Goal: Task Accomplishment & Management: Use online tool/utility

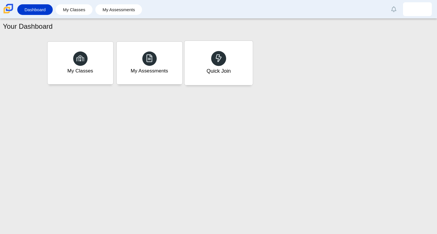
click at [214, 71] on div "Quick Join" at bounding box center [218, 70] width 24 height 7
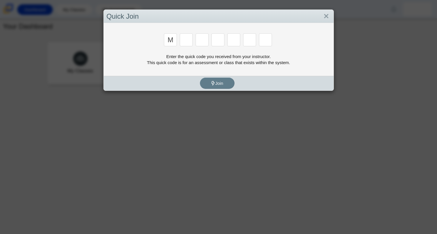
type input "M"
type input "7"
type input "e"
type input "3"
type input "e"
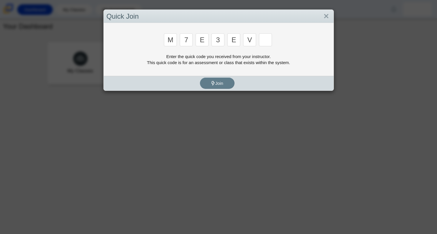
type input "v"
type input "w"
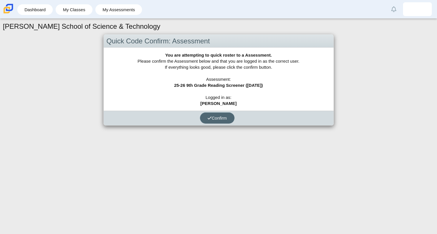
click at [211, 117] on span "Confirm" at bounding box center [217, 118] width 20 height 5
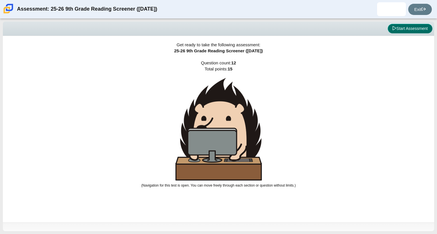
click at [390, 31] on button "Start Assessment" at bounding box center [409, 29] width 45 height 10
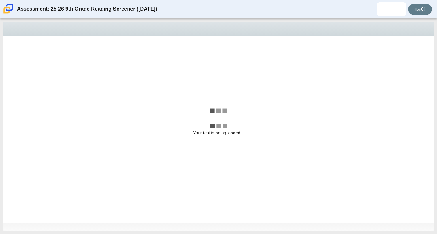
select select "ccc5b315-3c7c-471c-bf90-f22c8299c798"
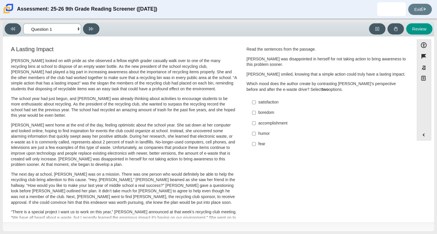
click at [71, 28] on select "Questions Question 1 Question 2 Question 3 Question 4 Question 5 Question 6 Que…" at bounding box center [52, 29] width 58 height 11
click at [221, 157] on p "[PERSON_NAME] went home at the end of the day, feeling optimistic about the sch…" at bounding box center [124, 145] width 226 height 45
click at [258, 125] on div "accomplishment" at bounding box center [330, 124] width 145 height 6
click at [256, 125] on input "accomplishment accomplishment" at bounding box center [254, 123] width 4 height 10
checkbox input "true"
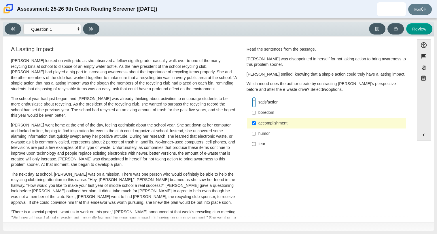
click at [253, 103] on input "satisfaction satisfaction" at bounding box center [254, 102] width 4 height 10
checkbox input "true"
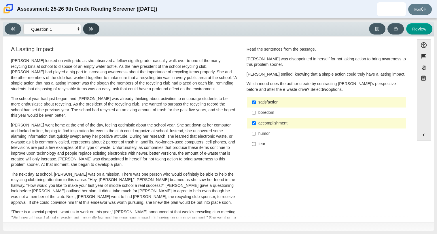
click at [91, 30] on icon at bounding box center [91, 29] width 4 height 4
select select "0ff64528-ffd7-428d-b192-babfaadd44e8"
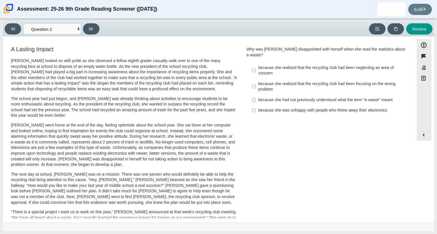
click at [254, 80] on label "because she realized that the recycling club had been focusing on the wrong pro…" at bounding box center [327, 87] width 158 height 16
click at [254, 80] on input "because she realized that the recycling club had been focusing on the wrong pro…" at bounding box center [254, 87] width 4 height 16
radio input "true"
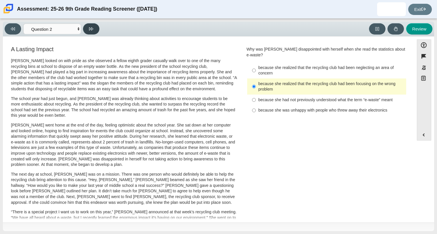
click at [84, 28] on button at bounding box center [91, 28] width 16 height 11
select select "7ce3d843-6974-4858-901c-1ff39630e843"
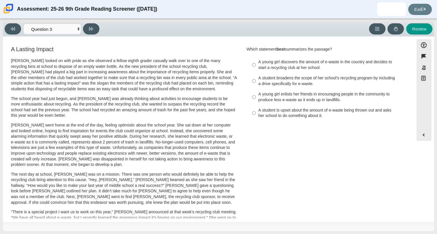
click at [284, 79] on div "A student broadens the scope of her school’s recycling program by including a d…" at bounding box center [330, 80] width 145 height 11
click at [256, 79] on input "A student broadens the scope of her school’s recycling program by including a d…" at bounding box center [254, 81] width 4 height 16
radio input "true"
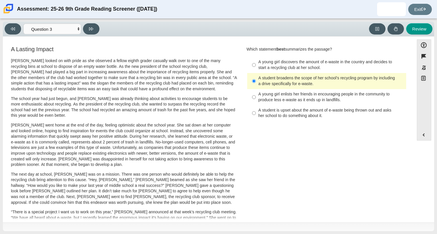
click at [267, 86] on div "A student broadens the scope of her school’s recycling program by including a d…" at bounding box center [330, 80] width 145 height 11
click at [256, 86] on input "A student broadens the scope of her school’s recycling program by including a d…" at bounding box center [254, 81] width 4 height 16
click at [267, 86] on div "A student broadens the scope of her school’s recycling program by including a d…" at bounding box center [330, 80] width 145 height 11
click at [256, 86] on input "A student broadens the scope of her school’s recycling program by including a d…" at bounding box center [254, 81] width 4 height 16
click at [267, 86] on div "A student broadens the scope of her school’s recycling program by including a d…" at bounding box center [330, 80] width 145 height 11
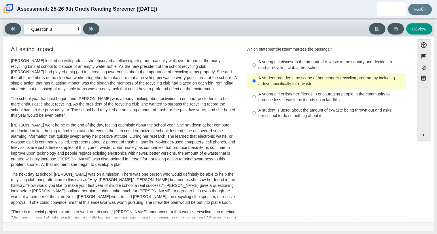
click at [256, 86] on input "A student broadens the scope of her school’s recycling program by including a d…" at bounding box center [254, 81] width 4 height 16
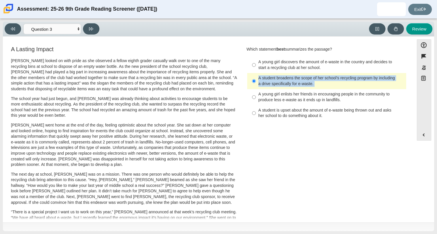
click at [267, 86] on div "A student broadens the scope of her school’s recycling program by including a d…" at bounding box center [330, 80] width 145 height 11
click at [256, 86] on input "A student broadens the scope of her school’s recycling program by including a d…" at bounding box center [254, 81] width 4 height 16
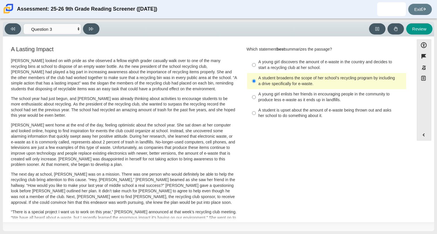
click at [253, 127] on div "A Lasting Impact [PERSON_NAME] looked on with pride as she observed a fellow ei…" at bounding box center [208, 207] width 405 height 324
click at [89, 29] on icon at bounding box center [91, 29] width 4 height 4
select select "ca9ea0f1-49c5-4bd1-83b0-472c18652b42"
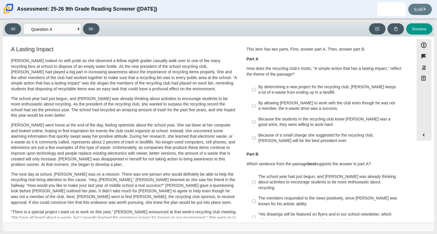
click at [258, 135] on div "Because of a small change she suggested for the recycling club, [PERSON_NAME] w…" at bounding box center [330, 138] width 145 height 11
click at [256, 135] on input "Because of a small change she suggested for the recycling club, [PERSON_NAME] w…" at bounding box center [254, 138] width 4 height 16
radio input "true"
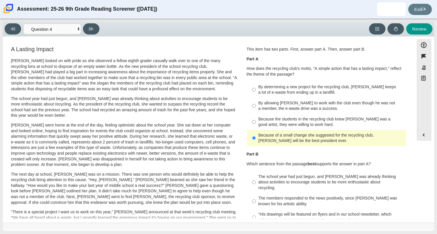
click at [266, 105] on div "By allowing [PERSON_NAME] to work with the club even though he was not a member…" at bounding box center [330, 105] width 145 height 11
click at [256, 105] on input "By allowing [PERSON_NAME] to work with the club even though he was not a member…" at bounding box center [254, 106] width 4 height 16
radio input "true"
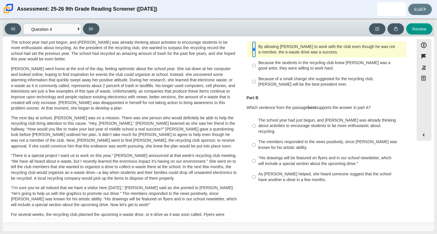
scroll to position [58, 0]
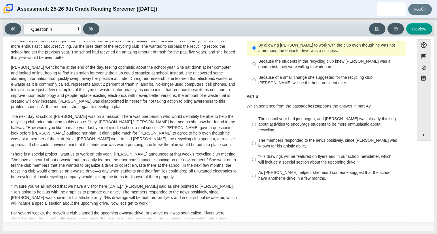
click at [310, 138] on div "The members responded to the news positively, since [PERSON_NAME] was known for…" at bounding box center [330, 143] width 145 height 11
click at [256, 136] on input "The members responded to the news positively, since [PERSON_NAME] was known for…" at bounding box center [254, 144] width 4 height 16
radio input "true"
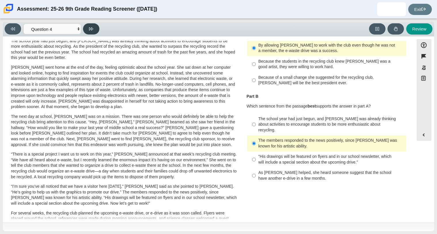
click at [89, 28] on icon at bounding box center [91, 29] width 4 height 4
select select "e41f1a79-e29f-4095-8030-a53364015bed"
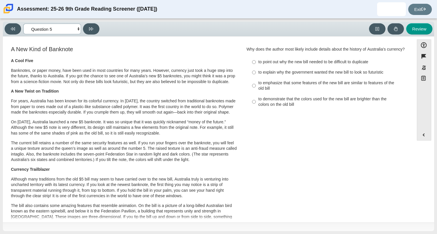
click at [58, 26] on select "Questions Question 1 Question 2 Question 3 Question 4 Question 5 Question 6 Que…" at bounding box center [52, 29] width 58 height 11
click at [42, 28] on select "Questions Question 1 Question 2 Question 3 Question 4 Question 5 Question 6 Que…" at bounding box center [52, 29] width 58 height 11
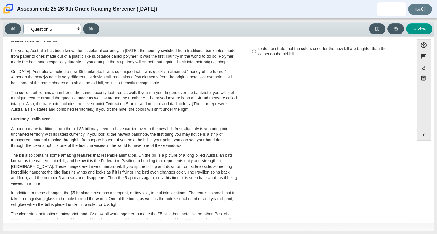
scroll to position [0, 0]
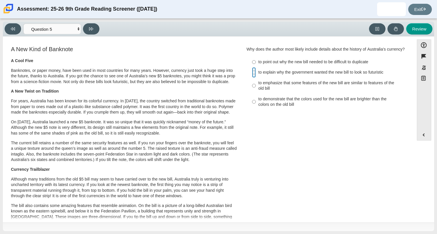
click at [253, 78] on input "to explain why the government wanted the new bill to look so futuristic to expl…" at bounding box center [254, 72] width 4 height 10
radio input "true"
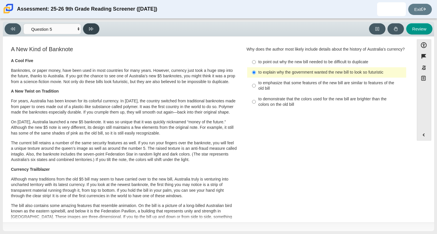
click at [96, 32] on button at bounding box center [91, 28] width 16 height 11
select select "69146e31-7b3d-4a3e-9ce6-f30c24342ae0"
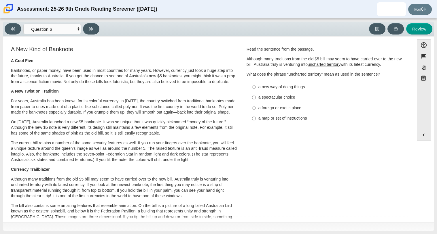
click at [272, 89] on div "a new way of doing things" at bounding box center [330, 87] width 145 height 6
click at [256, 89] on input "a new way of doing things a new way of doing things" at bounding box center [254, 87] width 4 height 10
radio input "true"
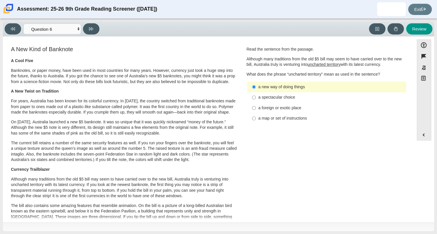
click at [273, 107] on div "a foreign or exotic place" at bounding box center [330, 108] width 145 height 6
click at [256, 107] on input "a foreign or exotic place a foreign or exotic place" at bounding box center [254, 108] width 4 height 10
radio input "true"
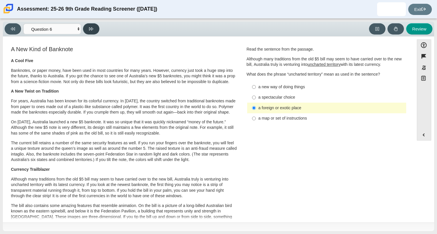
click at [92, 28] on icon at bounding box center [91, 29] width 4 height 4
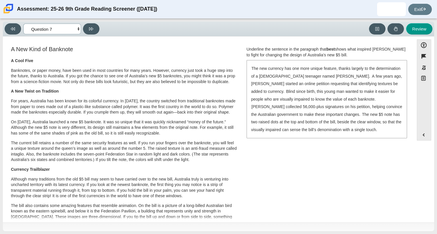
click at [41, 26] on select "Questions Question 1 Question 2 Question 3 Question 4 Question 5 Question 6 Que…" at bounding box center [52, 29] width 58 height 11
click at [57, 28] on select "Questions Question 1 Question 2 Question 3 Question 4 Question 5 Question 6 Que…" at bounding box center [52, 29] width 58 height 11
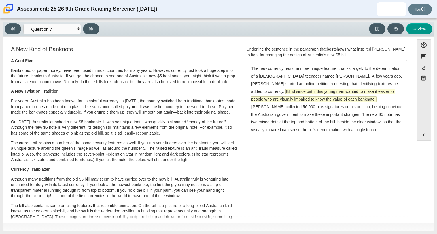
click at [320, 92] on span "Blind since birth, this young man wanted to make it easier for people who are v…" at bounding box center [323, 95] width 144 height 13
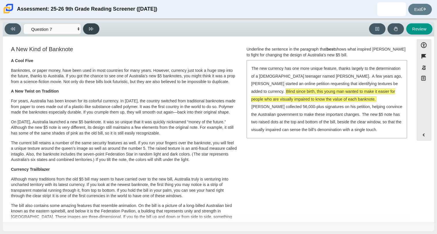
click at [92, 27] on icon at bounding box center [91, 29] width 4 height 4
select select "ea8338c2-a6a3-418e-a305-2b963b54a290"
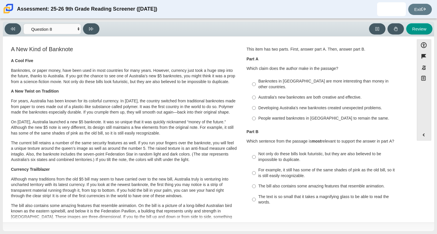
click at [260, 92] on label "Australia’s new banknotes are both creative and effective. Australia’s new bank…" at bounding box center [327, 97] width 158 height 10
click at [256, 92] on input "Australia’s new banknotes are both creative and effective. Australia’s new bank…" at bounding box center [254, 97] width 4 height 10
radio input "true"
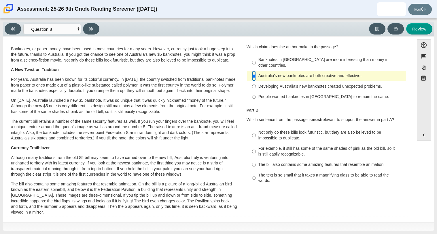
scroll to position [22, 0]
click at [287, 57] on div "Banknotes in [GEOGRAPHIC_DATA] are more interesting than money in other countri…" at bounding box center [330, 62] width 145 height 11
click at [256, 57] on input "Banknotes in [GEOGRAPHIC_DATA] are more interesting than money in other countri…" at bounding box center [254, 62] width 4 height 16
radio input "true"
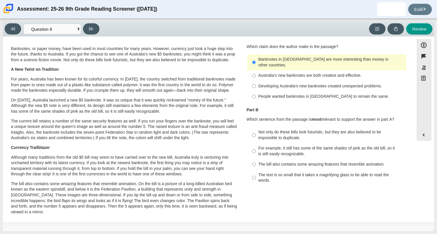
click at [301, 129] on div "Not only do these bills look futuristic, but they are also believed to be impos…" at bounding box center [330, 134] width 145 height 11
click at [256, 127] on input "Not only do these bills look futuristic, but they are also believed to be impos…" at bounding box center [254, 135] width 4 height 16
radio input "true"
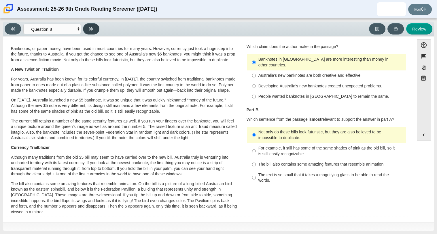
click at [95, 31] on button at bounding box center [91, 28] width 16 height 11
select select "89f058d6-b15c-4ef5-a4b3-fdaffb8868b6"
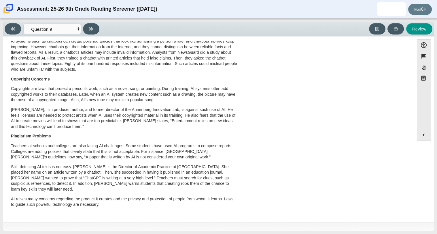
scroll to position [0, 0]
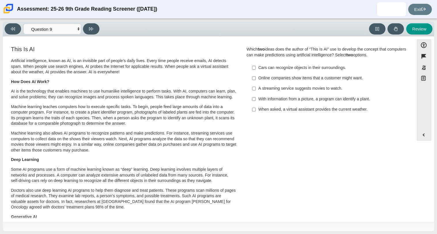
click at [295, 88] on div "A streaming service suggests movies to watch." at bounding box center [330, 89] width 145 height 6
click at [256, 88] on input "A streaming service suggests movies to watch. A streaming service suggests movi…" at bounding box center [254, 88] width 4 height 10
checkbox input "true"
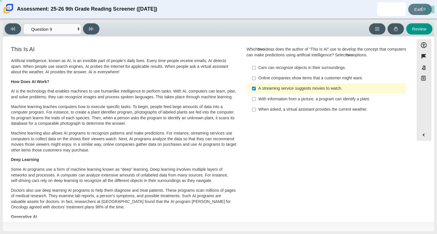
click at [281, 103] on label "With information from a picture, a program can identify a plant. With informati…" at bounding box center [327, 99] width 158 height 10
click at [256, 103] on input "With information from a picture, a program can identify a plant. With informati…" at bounding box center [254, 99] width 4 height 10
checkbox input "true"
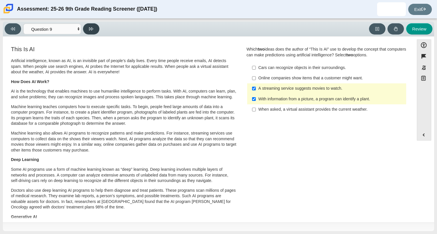
click at [92, 27] on icon at bounding box center [91, 29] width 4 height 4
select select "cdf3c14e-a918-44d1-9b63-3db0fa81641e"
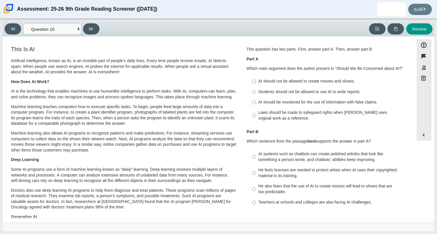
scroll to position [9, 0]
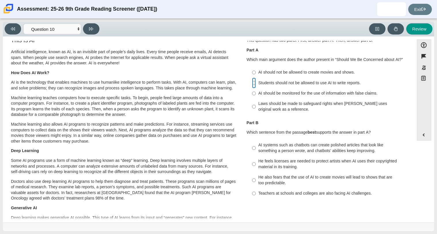
click at [253, 82] on input "Students should not be allowed to use AI to write reports. Students should not …" at bounding box center [254, 83] width 4 height 10
radio input "true"
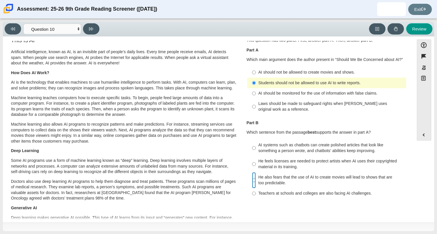
click at [252, 181] on input "He also fears that the use of AI to create movies will lead to shows that are t…" at bounding box center [254, 180] width 4 height 16
radio input "true"
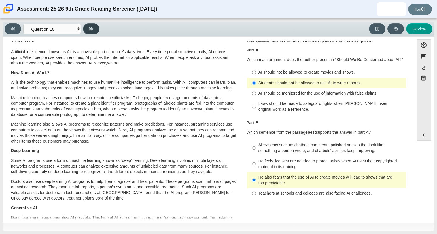
click at [91, 29] on icon at bounding box center [91, 29] width 4 height 4
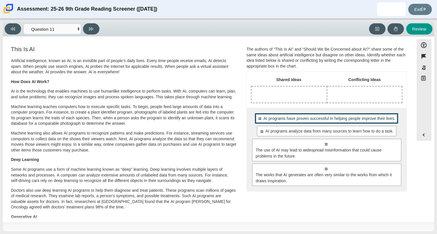
click at [282, 119] on span "AI programs have proven successful in helping people improve their lives." at bounding box center [329, 119] width 132 height 6
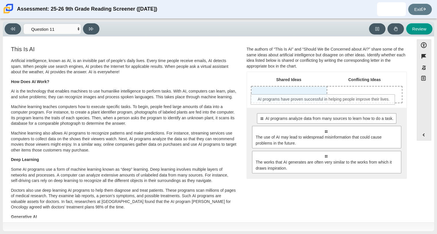
drag, startPoint x: 280, startPoint y: 119, endPoint x: 276, endPoint y: 94, distance: 25.1
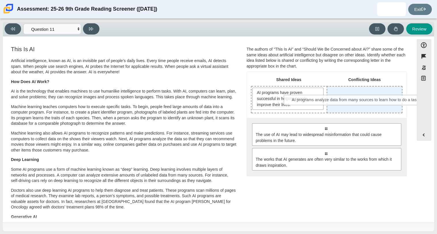
drag, startPoint x: 312, startPoint y: 133, endPoint x: 340, endPoint y: 110, distance: 36.0
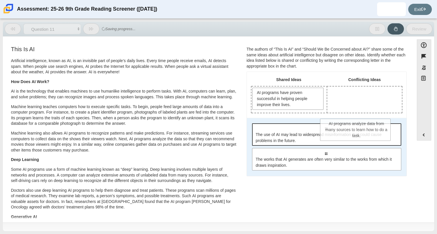
drag, startPoint x: 334, startPoint y: 101, endPoint x: 328, endPoint y: 134, distance: 32.7
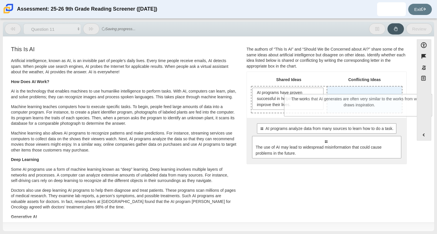
drag, startPoint x: 317, startPoint y: 169, endPoint x: 353, endPoint y: 93, distance: 83.9
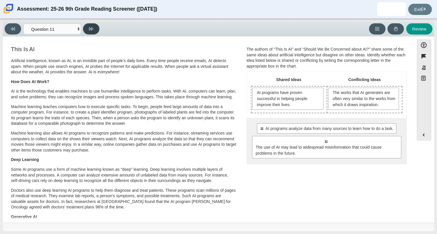
click at [93, 28] on button at bounding box center [91, 28] width 16 height 11
select select "c3effed4-44ce-4a19-bd96-1787f34e9b4c"
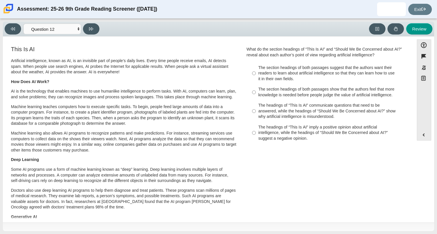
click at [260, 77] on div "The section headings of both passages suggest that the authors want their reade…" at bounding box center [330, 73] width 145 height 17
click at [256, 77] on input "The section headings of both passages suggest that the authors want their reade…" at bounding box center [254, 73] width 4 height 22
radio input "true"
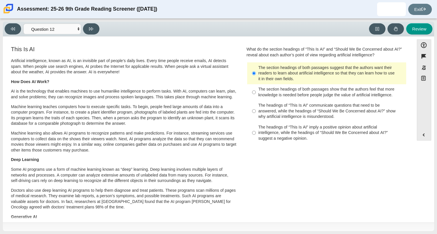
click at [266, 108] on div "The headings of “This Is AI” communicate questions that need to be answered, wh…" at bounding box center [330, 111] width 145 height 17
click at [256, 108] on input "The headings of “This Is AI” communicate questions that need to be answered, wh…" at bounding box center [254, 111] width 4 height 22
radio input "true"
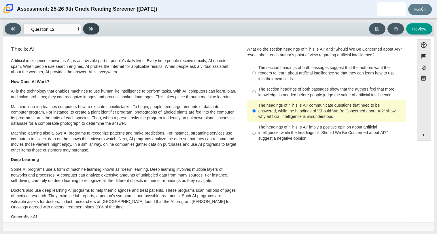
click at [93, 28] on icon at bounding box center [91, 29] width 4 height 4
select select "review"
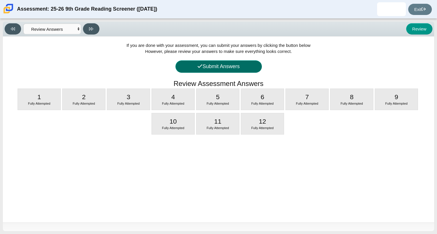
click at [237, 69] on button "Submit Answers" at bounding box center [218, 66] width 86 height 12
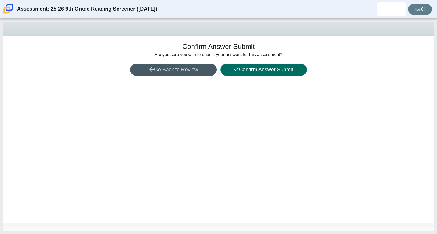
click at [247, 71] on button "Confirm Answer Submit" at bounding box center [263, 70] width 86 height 12
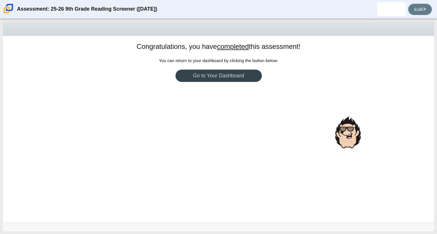
click at [223, 75] on link "Go to Your Dashboard" at bounding box center [218, 76] width 86 height 12
